Goal: Check status: Check status

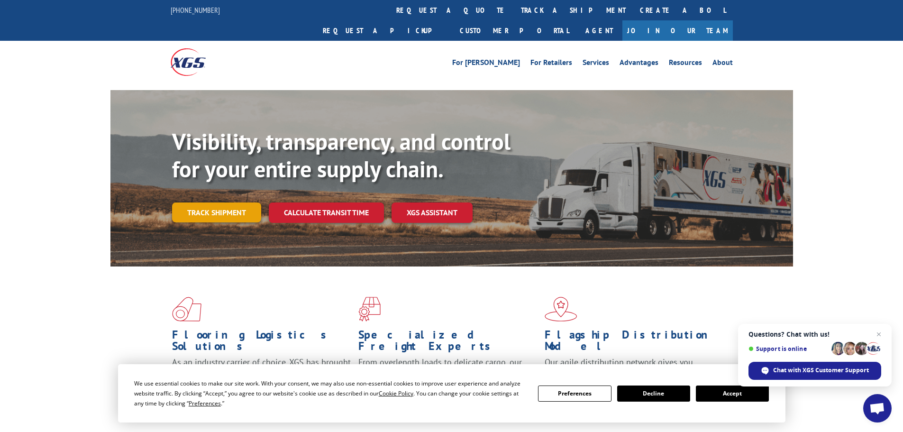
click at [250, 202] on link "Track shipment" at bounding box center [216, 212] width 89 height 20
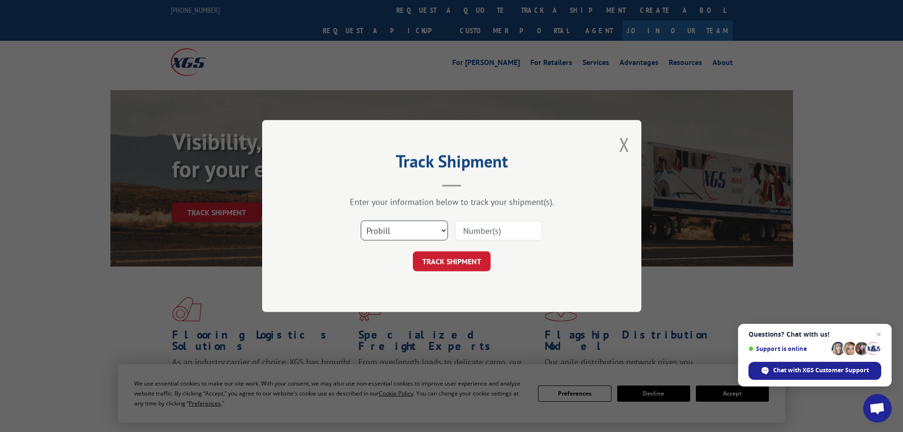
click at [426, 238] on select "Select category... Probill BOL PO" at bounding box center [404, 230] width 87 height 20
click at [361, 220] on select "Select category... Probill BOL PO" at bounding box center [404, 230] width 87 height 20
click at [453, 263] on button "TRACK SHIPMENT" at bounding box center [452, 261] width 78 height 20
click at [492, 230] on input at bounding box center [498, 230] width 87 height 20
paste input "16137148"
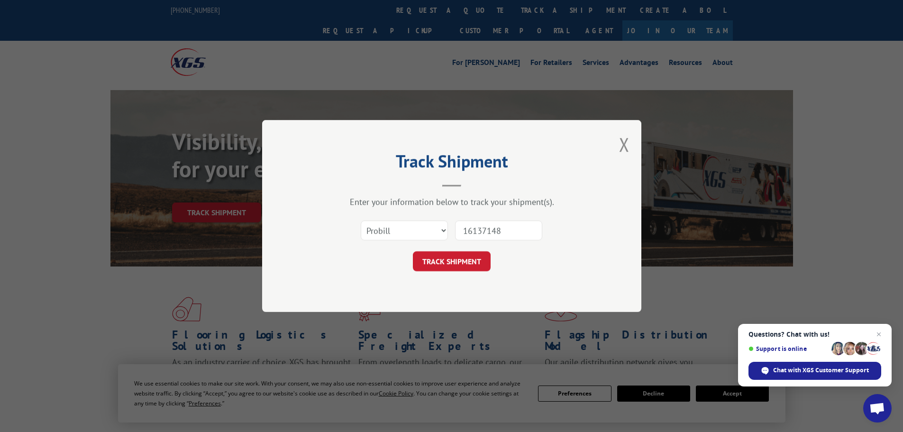
type input "16137148"
click at [413, 251] on button "TRACK SHIPMENT" at bounding box center [452, 261] width 78 height 20
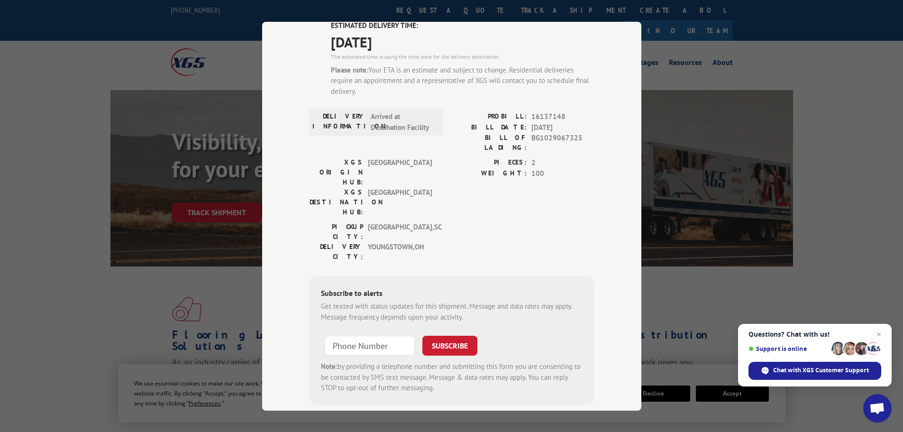
scroll to position [81, 0]
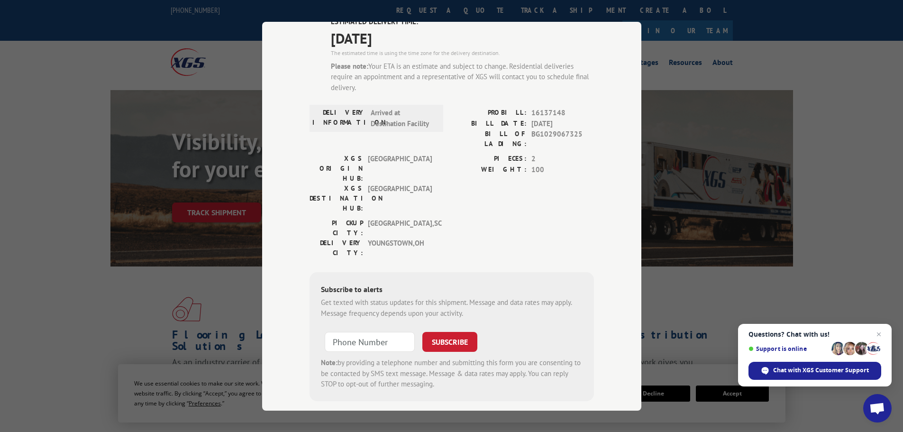
click at [525, 164] on div "WEIGHT: 100" at bounding box center [523, 169] width 142 height 11
click at [384, 218] on span "[GEOGRAPHIC_DATA] , [GEOGRAPHIC_DATA]" at bounding box center [400, 228] width 64 height 20
click at [400, 120] on span "Arrived at Destination Facility" at bounding box center [403, 118] width 64 height 21
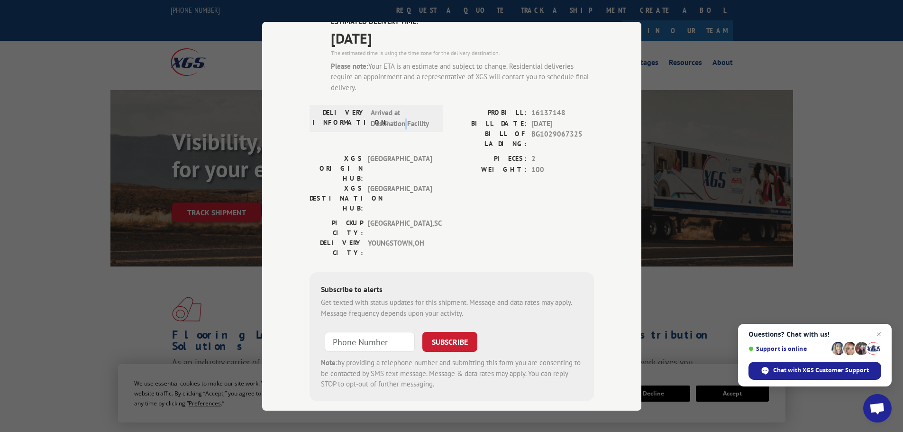
click at [400, 120] on span "Arrived at Destination Facility" at bounding box center [403, 118] width 64 height 21
click at [407, 183] on span "[GEOGRAPHIC_DATA]" at bounding box center [400, 198] width 64 height 30
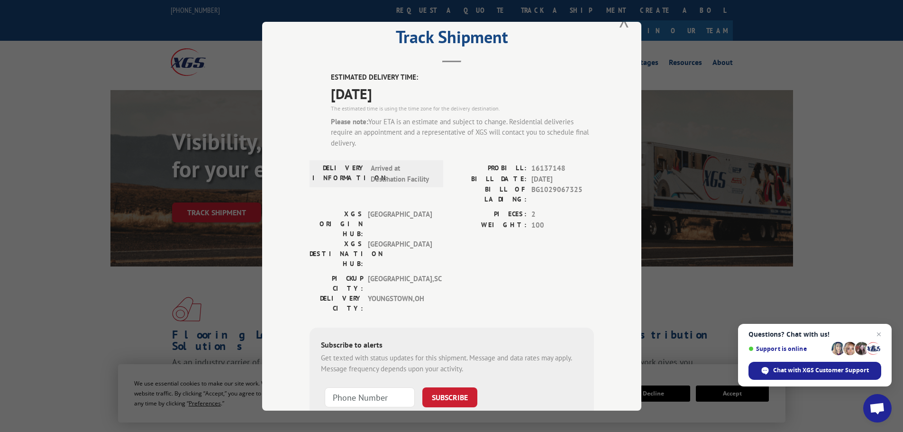
scroll to position [25, 0]
click at [880, 335] on span "Close chat" at bounding box center [879, 334] width 12 height 12
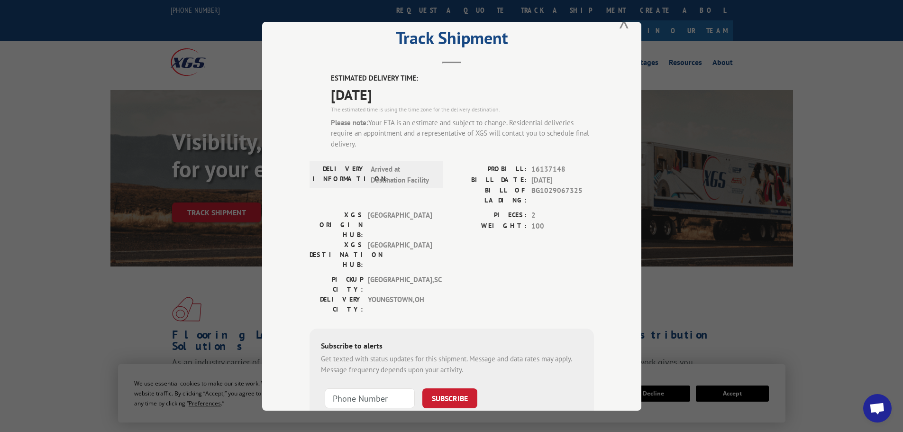
click at [356, 104] on span "[DATE]" at bounding box center [462, 93] width 263 height 21
click at [356, 103] on span "[DATE]" at bounding box center [462, 93] width 263 height 21
click at [356, 102] on span "[DATE]" at bounding box center [462, 93] width 263 height 21
click at [370, 96] on span "[DATE]" at bounding box center [462, 93] width 263 height 21
click at [362, 96] on span "[DATE]" at bounding box center [462, 93] width 263 height 21
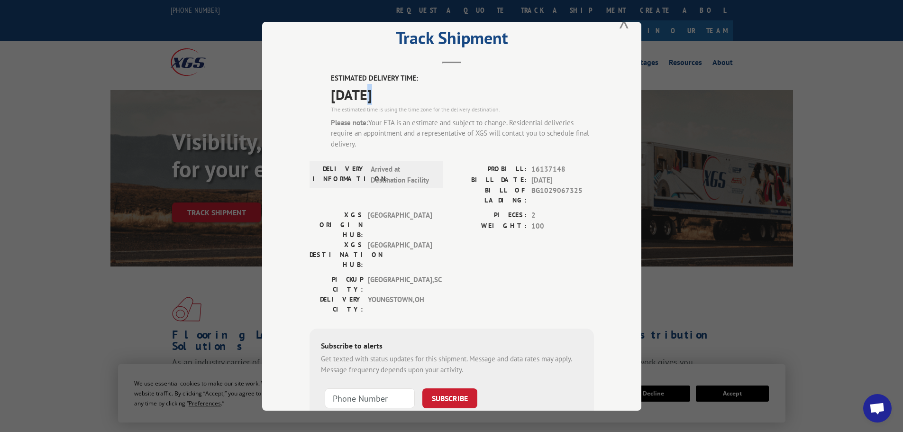
click at [362, 96] on span "[DATE]" at bounding box center [462, 93] width 263 height 21
click at [360, 110] on div "The estimated time is using the time zone for the delivery destination." at bounding box center [462, 109] width 263 height 9
